Goal: Find specific page/section: Find specific page/section

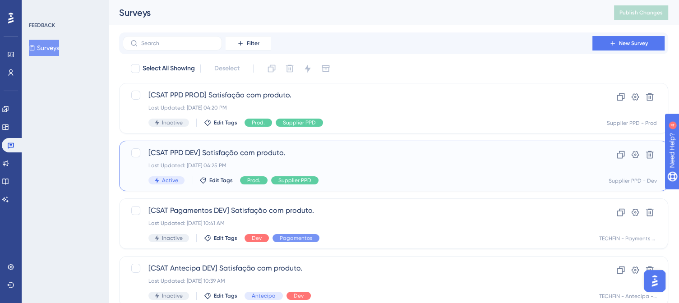
click at [343, 162] on div "[CSAT PPD DEV] Satisfação com produto. Last Updated: [DATE] 04:25 PM Active Edi…" at bounding box center [357, 166] width 418 height 37
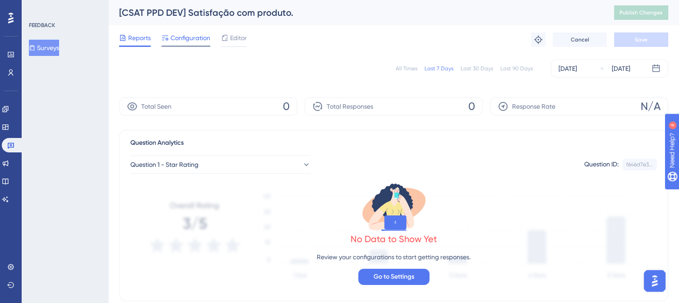
click at [200, 38] on span "Configuration" at bounding box center [191, 37] width 40 height 11
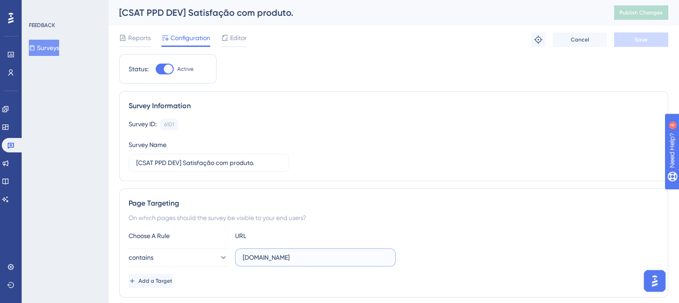
drag, startPoint x: 350, startPoint y: 260, endPoint x: 237, endPoint y: 254, distance: 113.0
click at [238, 259] on label "[DOMAIN_NAME]" at bounding box center [315, 258] width 161 height 18
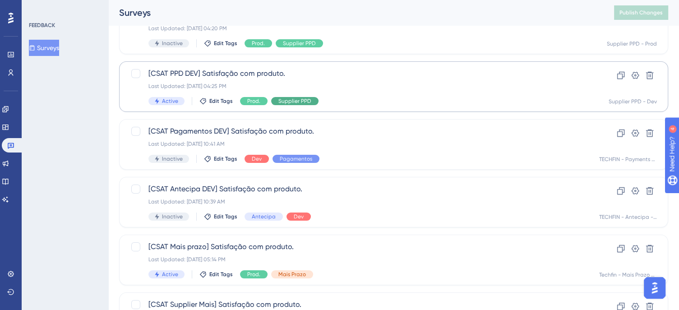
scroll to position [90, 0]
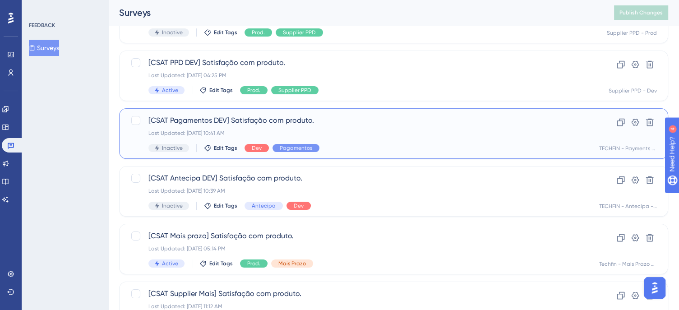
click at [368, 143] on div "[CSAT Pagamentos DEV] Satisfação com produto. Last Updated: [DATE] 10:41 AM Ina…" at bounding box center [357, 133] width 418 height 37
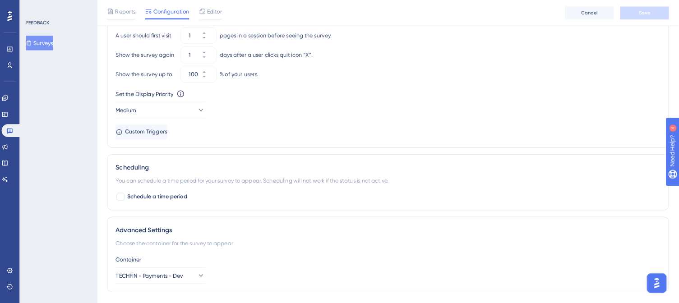
scroll to position [565, 0]
